Goal: Task Accomplishment & Management: Complete application form

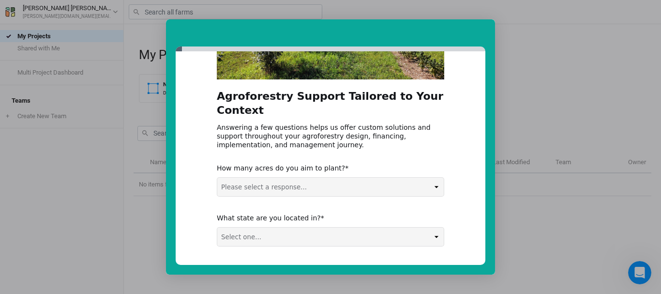
scroll to position [145, 0]
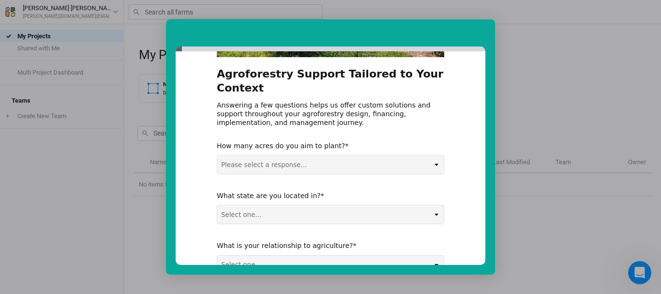
click at [305, 163] on select "Please select a response... 0-5 acres 5-50 acres 50-100 acres 100+ acres" at bounding box center [330, 164] width 227 height 18
select select "5-50 acres"
click at [217, 155] on select "Please select a response... 0-5 acres 5-50 acres 50-100 acres 100+ acres" at bounding box center [330, 164] width 227 height 18
click at [262, 215] on select "Select one... Non-US AL AK AZ AR CA CO CT DE FL [GEOGRAPHIC_DATA] HI ID IL IN I…" at bounding box center [330, 214] width 227 height 18
select select "TN"
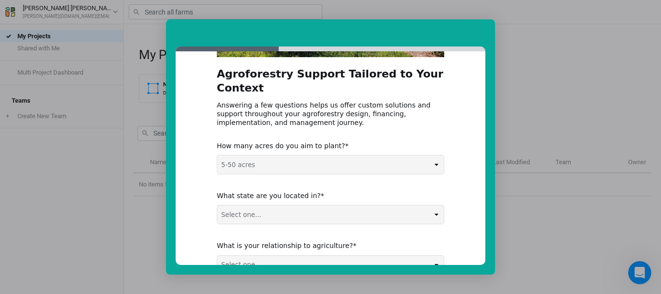
click at [217, 205] on select "Select one... Non-US AL AK AZ AR CA CO CT DE FL [GEOGRAPHIC_DATA] HI ID IL IN I…" at bounding box center [330, 214] width 227 height 18
click at [190, 177] on div "Agroforestry Support Tailored to Your Context Answering a few questions helps u…" at bounding box center [331, 157] width 310 height 213
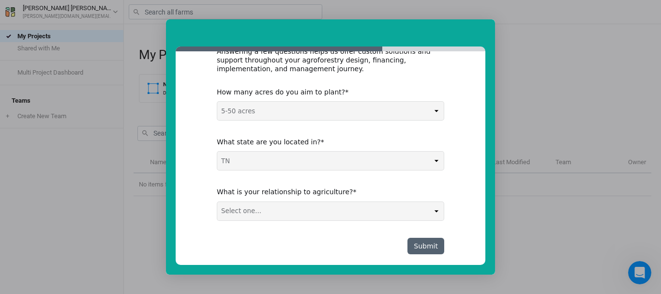
scroll to position [212, 0]
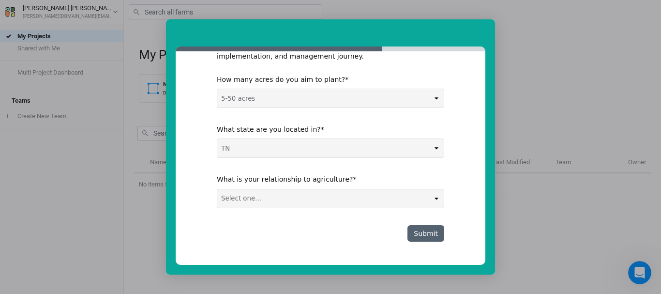
click at [230, 191] on select "Select one... Agribusiness / Co-op Farmer / Landowner Agri-Food Supply Chain Fo…" at bounding box center [330, 198] width 227 height 18
select select "Farmer / Landowner"
click at [217, 189] on select "Select one... Agribusiness / Co-op Farmer / Landowner Agri-Food Supply Chain Fo…" at bounding box center [330, 198] width 227 height 18
click at [426, 228] on button "Submit" at bounding box center [426, 233] width 37 height 16
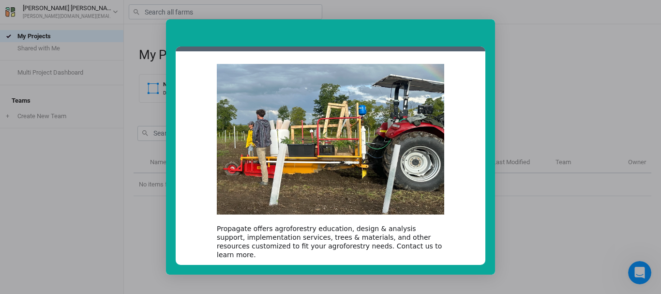
scroll to position [80, 0]
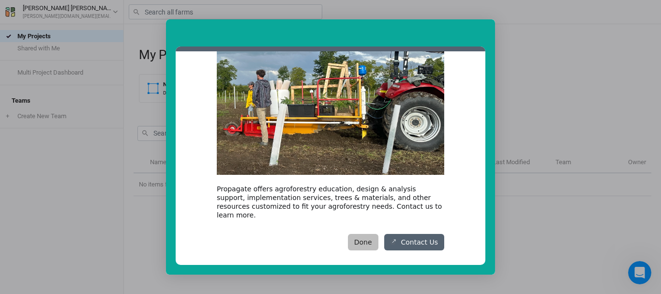
click at [367, 235] on button "Done" at bounding box center [363, 242] width 30 height 16
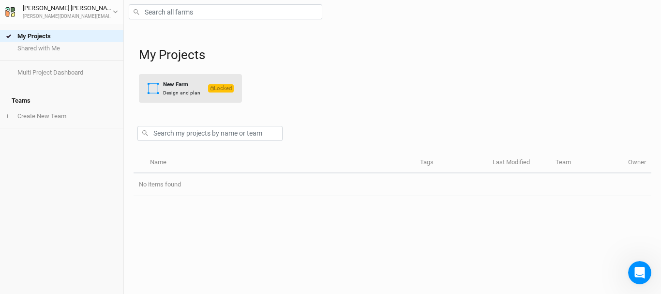
click at [160, 90] on div "New Farm Design and plan" at bounding box center [173, 88] width 53 height 16
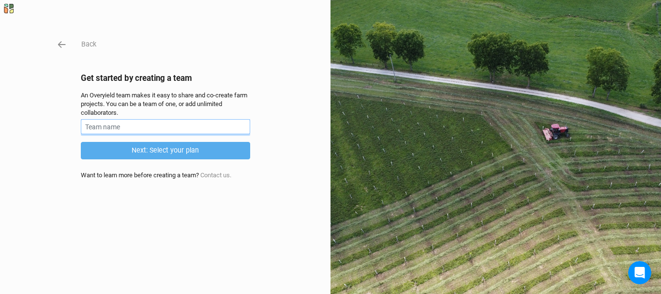
click at [144, 126] on input "text" at bounding box center [165, 126] width 169 height 15
type input "[PERSON_NAME]"
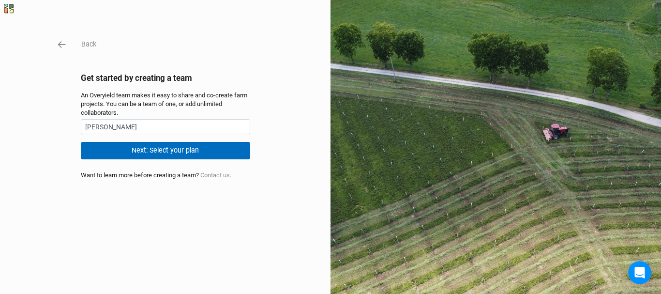
click at [146, 155] on button "Next: Select your plan" at bounding box center [165, 150] width 169 height 17
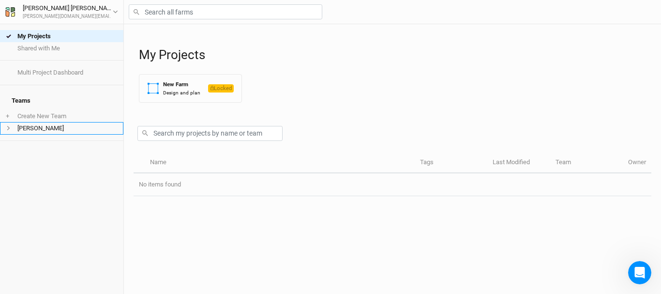
click at [44, 125] on li "[PERSON_NAME]" at bounding box center [61, 128] width 123 height 12
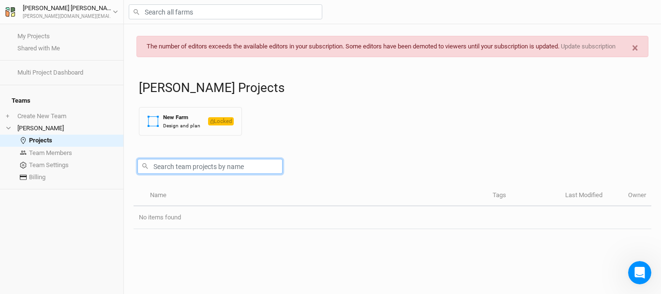
click at [204, 174] on input "text" at bounding box center [209, 166] width 145 height 15
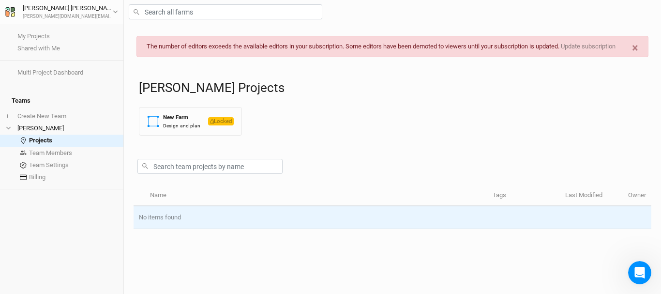
click at [168, 229] on td "No items found" at bounding box center [393, 217] width 518 height 23
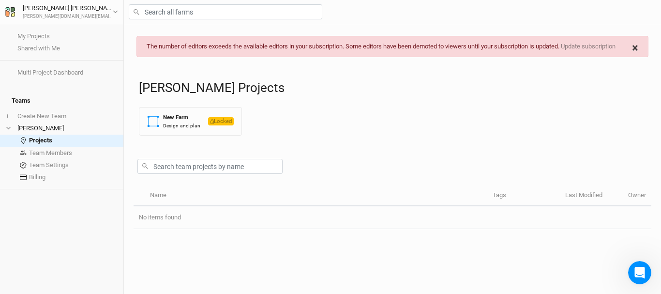
click at [636, 49] on span "×" at bounding box center [635, 48] width 6 height 14
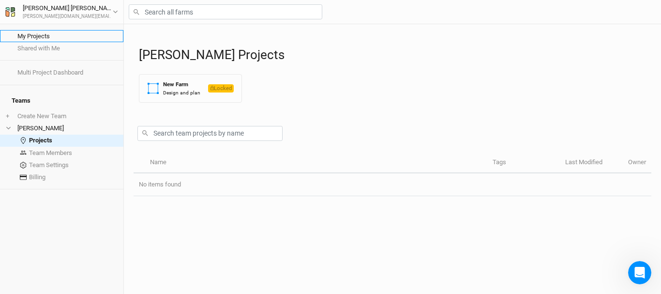
click at [39, 35] on link "My Projects" at bounding box center [61, 36] width 123 height 12
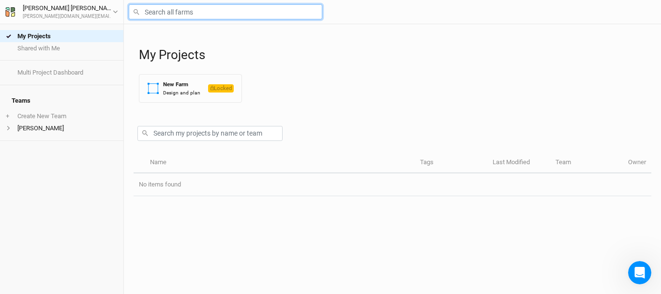
click at [184, 12] on input "text" at bounding box center [226, 11] width 194 height 15
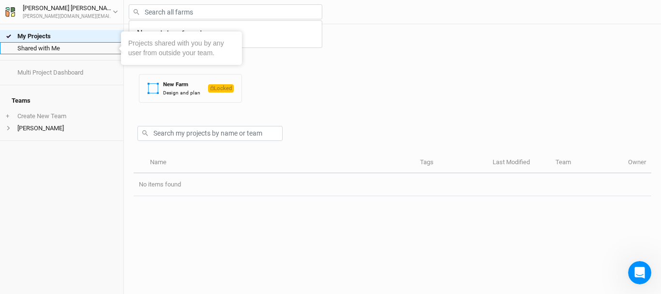
click at [34, 46] on link "Shared with Me" at bounding box center [61, 48] width 123 height 12
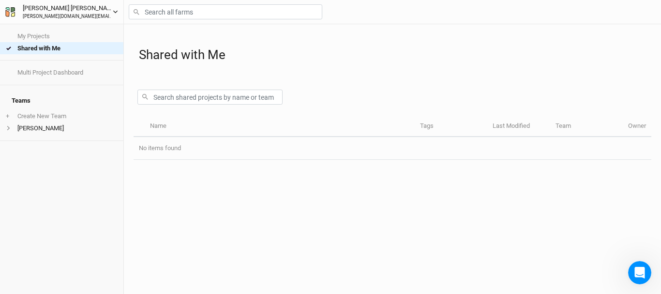
click at [33, 11] on div "[PERSON_NAME]" at bounding box center [68, 8] width 90 height 10
click at [35, 6] on div "[PERSON_NAME]" at bounding box center [68, 8] width 90 height 10
click at [30, 35] on link "My Projects" at bounding box center [61, 36] width 123 height 12
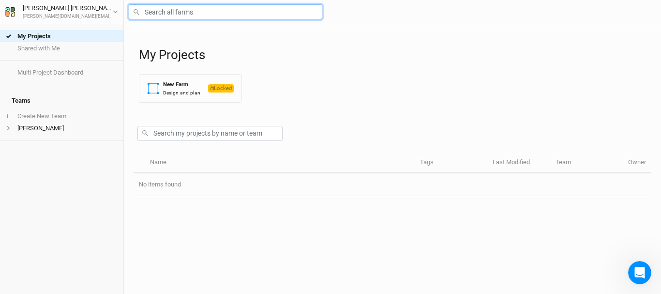
click at [177, 12] on input "text" at bounding box center [226, 11] width 194 height 15
